Goal: Navigation & Orientation: Find specific page/section

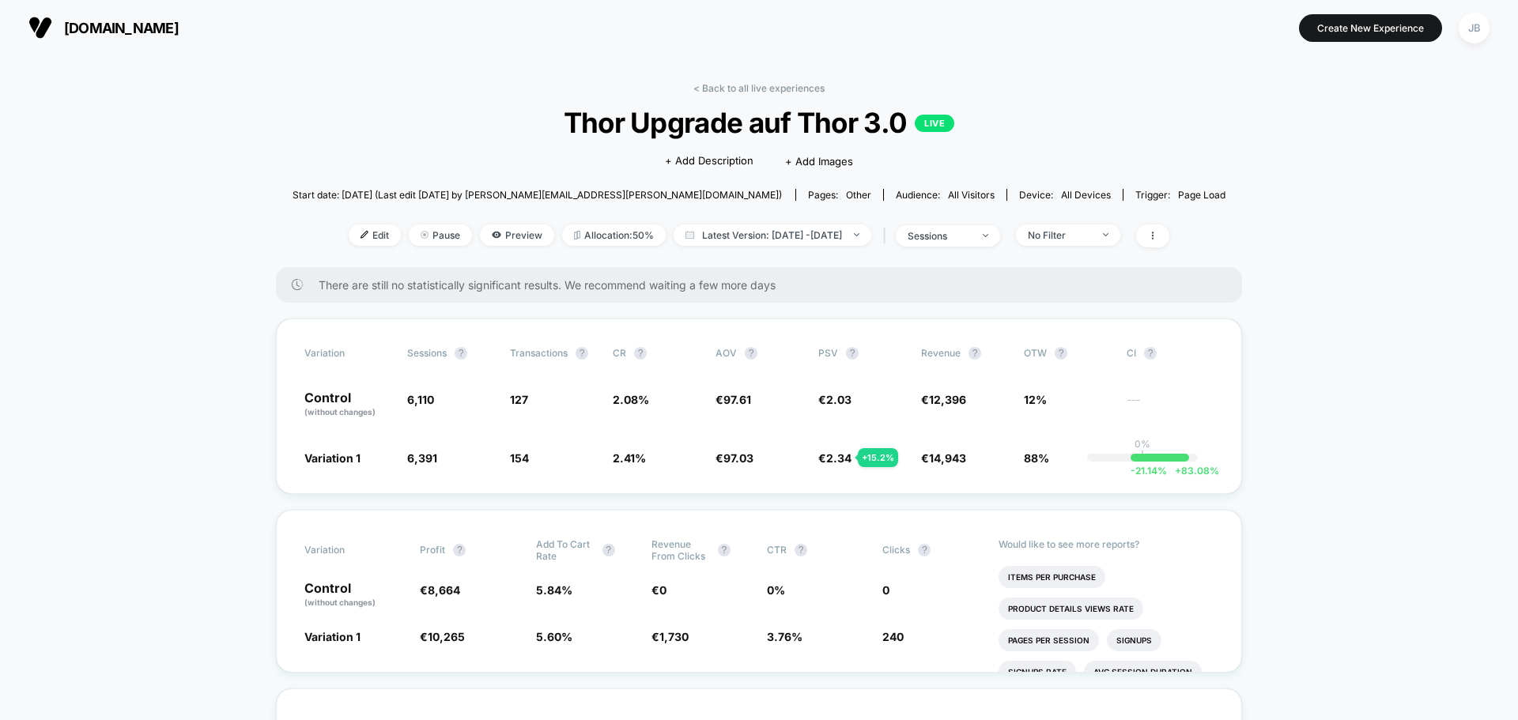
drag, startPoint x: 252, startPoint y: 269, endPoint x: 256, endPoint y: 94, distance: 174.8
click at [111, 32] on span "[DOMAIN_NAME]" at bounding box center [121, 28] width 115 height 17
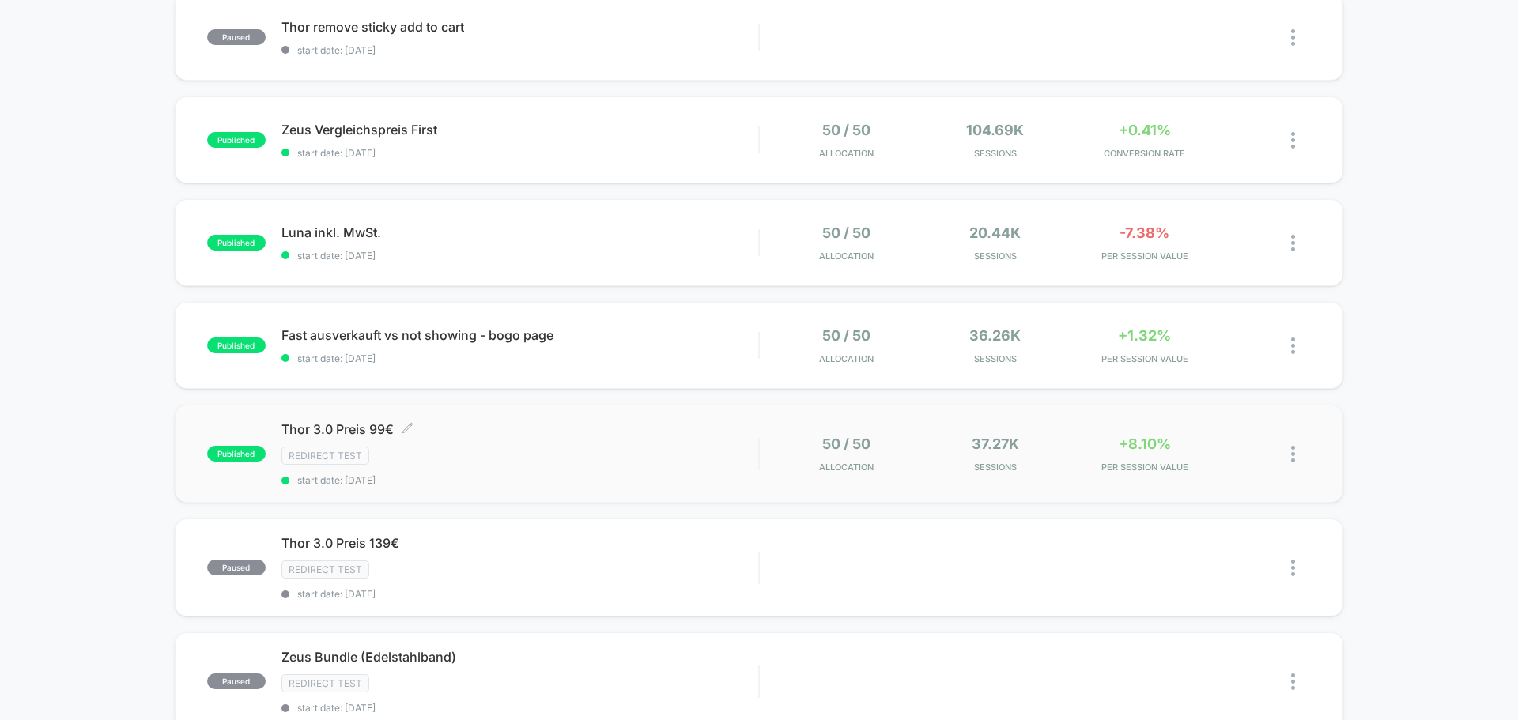
scroll to position [474, 0]
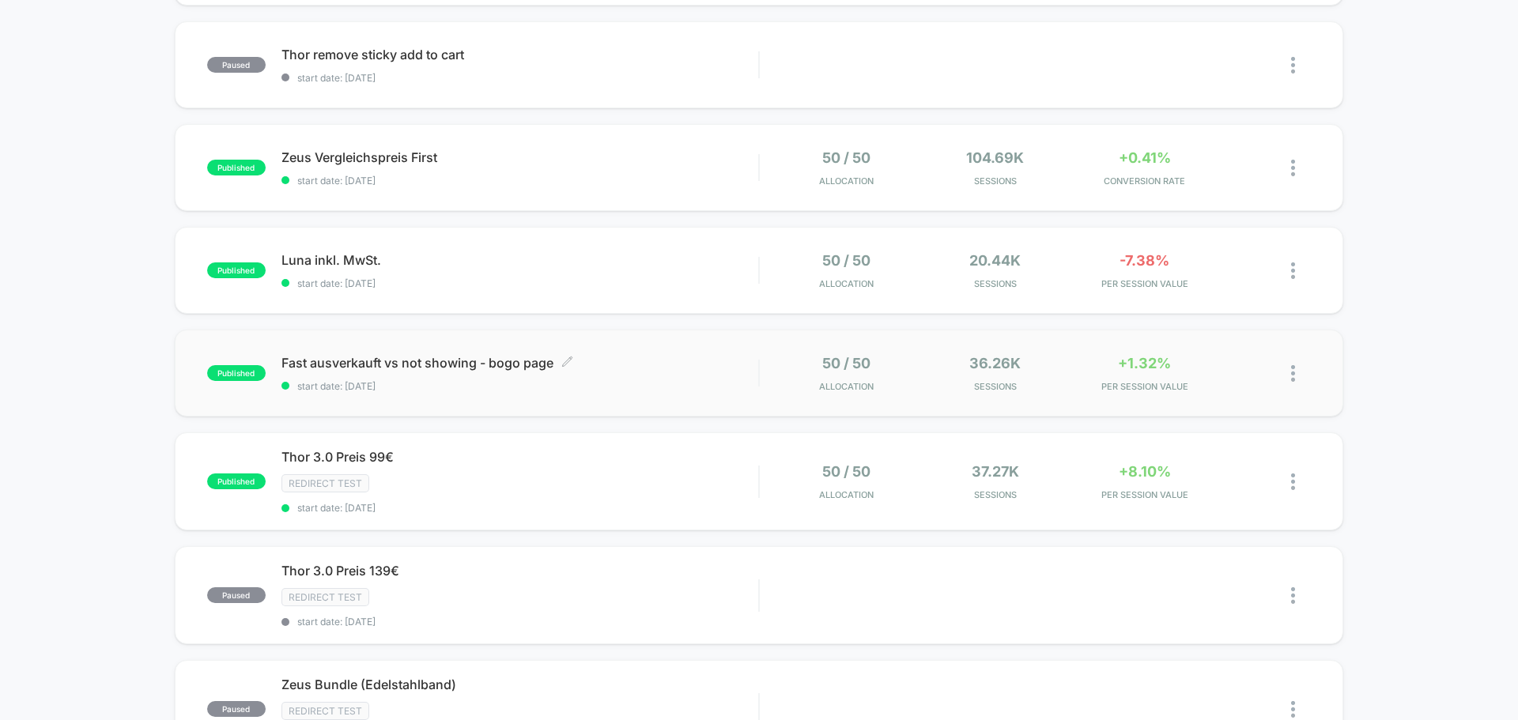
click at [607, 366] on span "Fast ausverkauft vs not showing - bogo page Click to edit experience details" at bounding box center [519, 363] width 477 height 16
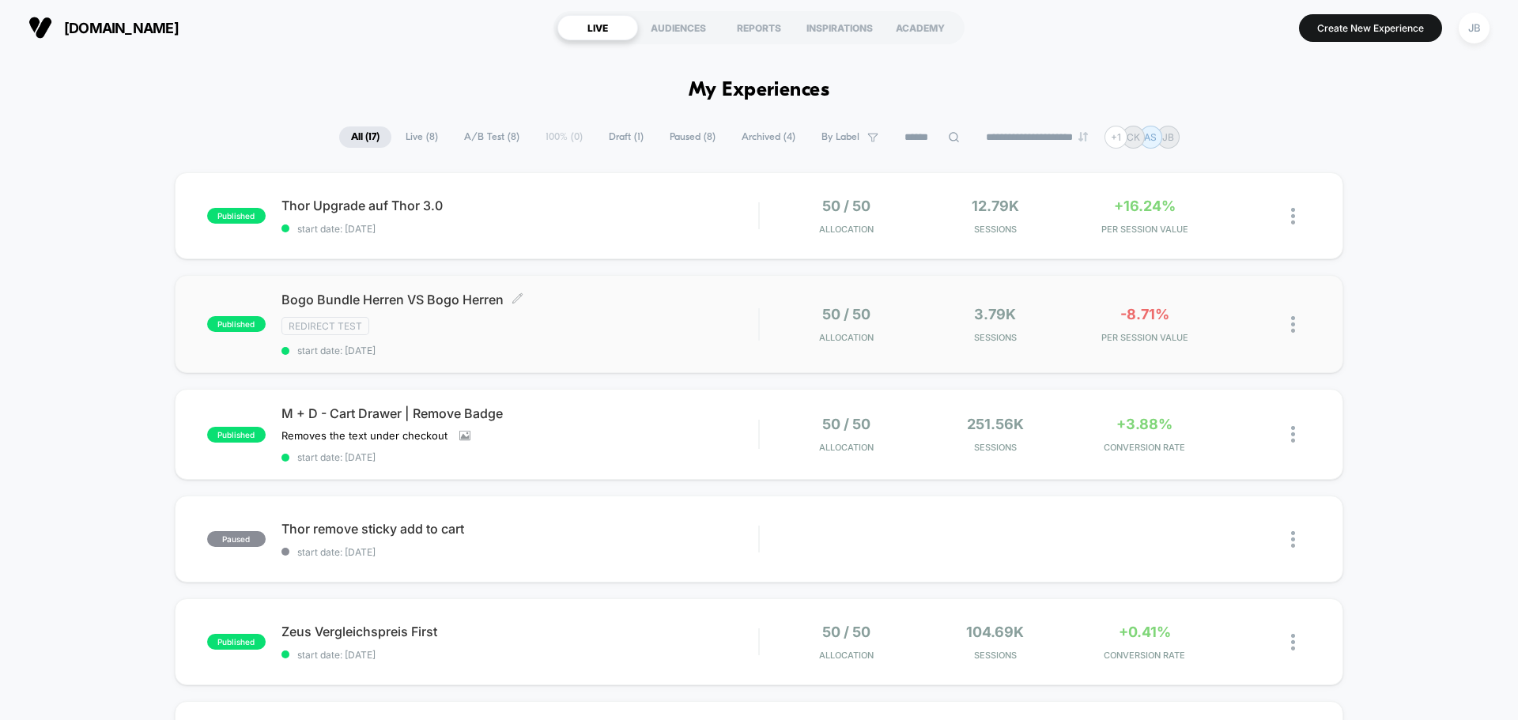
click at [602, 341] on div "Bogo Bundle [PERSON_NAME] VS Bogo [PERSON_NAME] Click to edit experience detail…" at bounding box center [519, 324] width 477 height 65
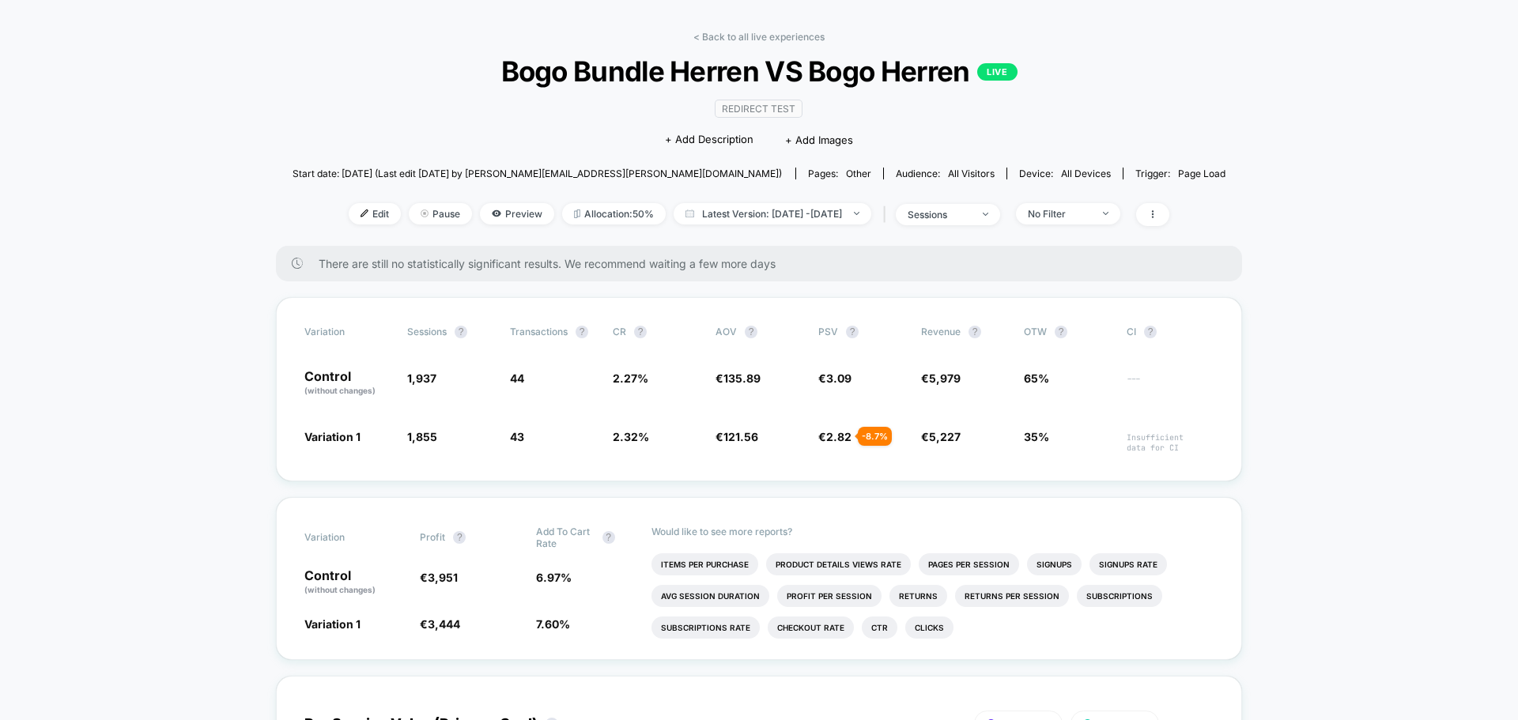
scroll to position [79, 0]
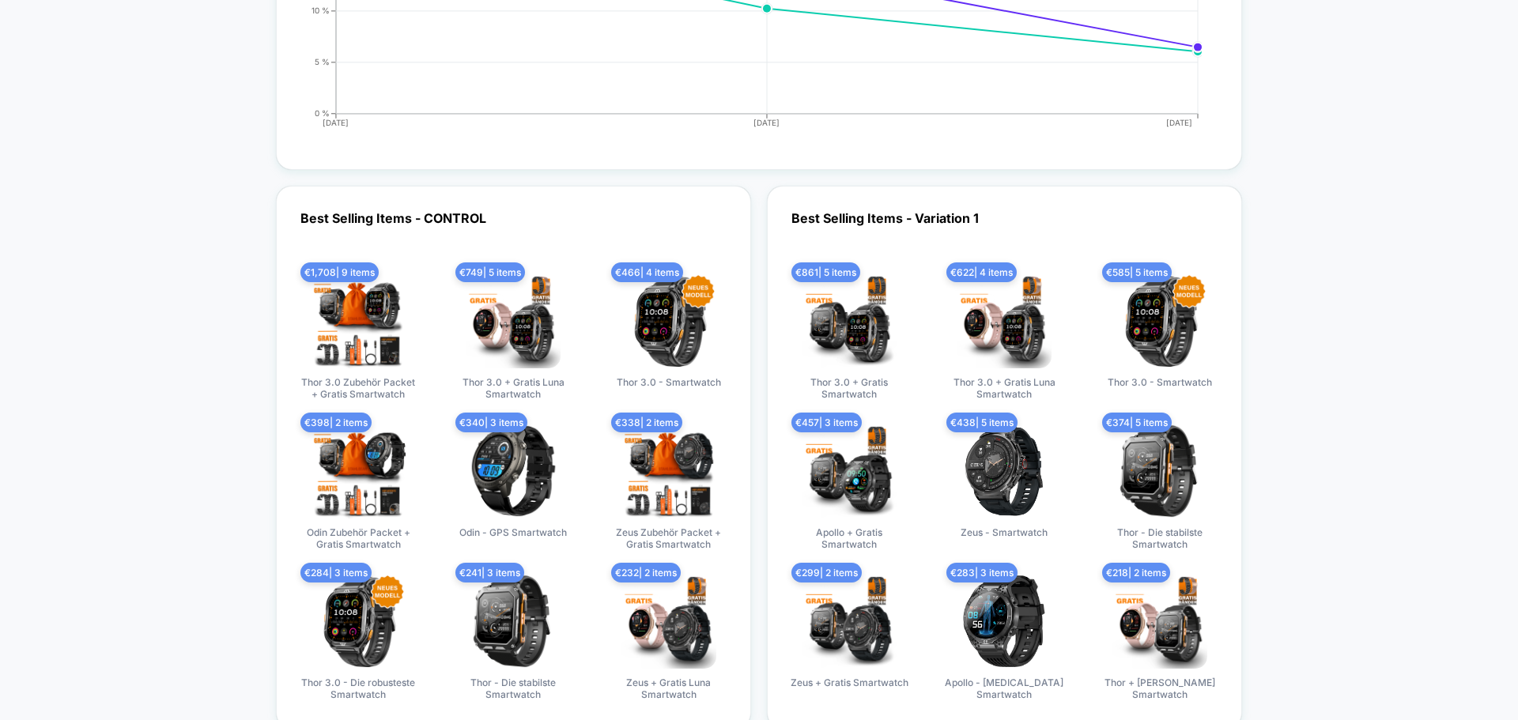
scroll to position [2609, 0]
